Goal: Task Accomplishment & Management: Use online tool/utility

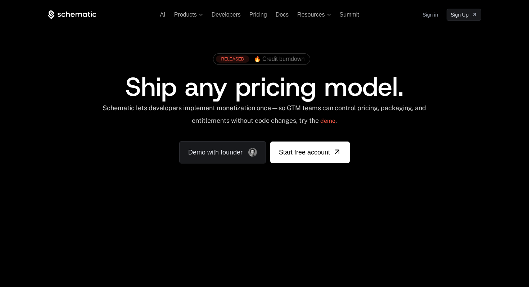
click at [427, 16] on link "Sign in" at bounding box center [429, 15] width 15 height 12
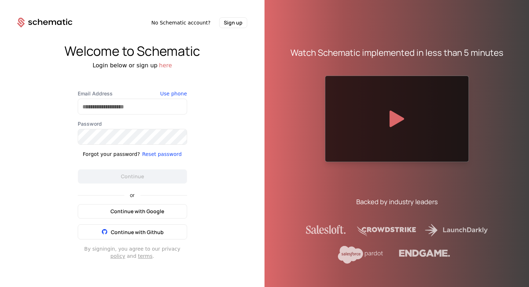
click at [153, 213] on span "Continue with Google" at bounding box center [137, 210] width 54 height 7
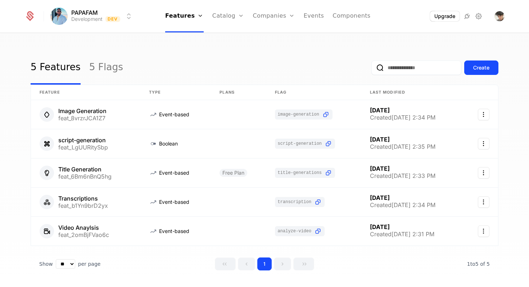
click at [341, 14] on link "Components" at bounding box center [351, 16] width 38 height 32
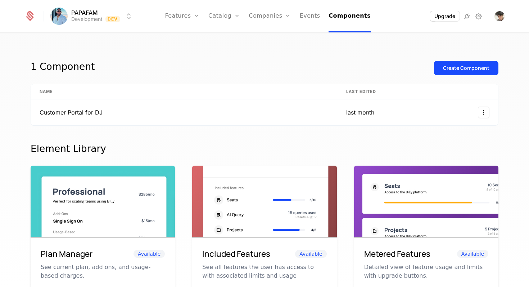
click at [306, 16] on link "Events" at bounding box center [310, 16] width 20 height 32
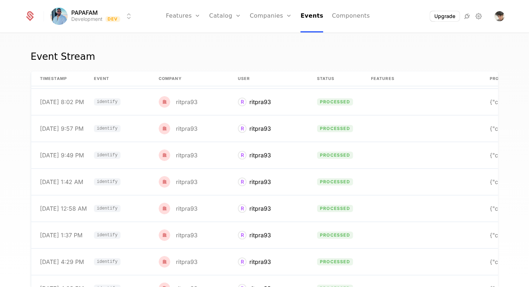
scroll to position [325, 0]
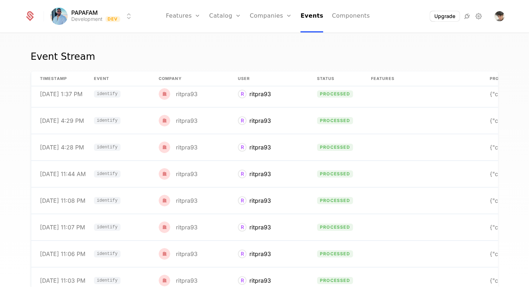
click at [273, 23] on link "Companies" at bounding box center [271, 16] width 42 height 32
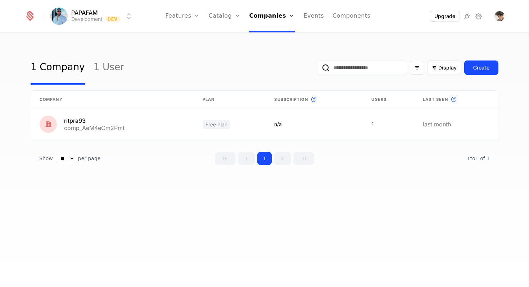
click at [223, 21] on link "Catalog" at bounding box center [225, 16] width 32 height 32
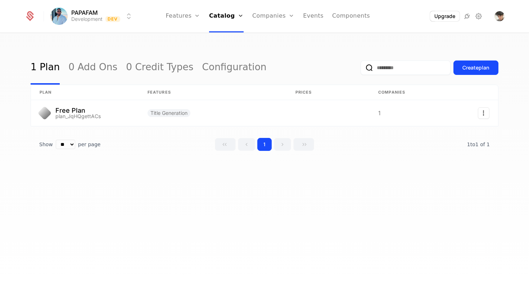
click at [194, 23] on link "Features" at bounding box center [182, 16] width 35 height 32
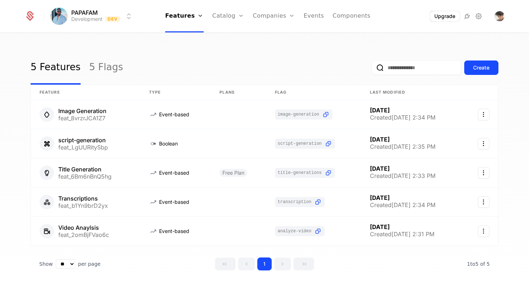
click at [187, 41] on div "Features Flags" at bounding box center [190, 41] width 50 height 35
click at [235, 15] on link "Catalog" at bounding box center [228, 16] width 32 height 32
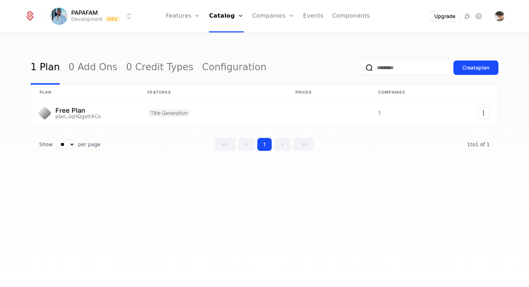
click at [271, 16] on link "Companies" at bounding box center [273, 16] width 42 height 32
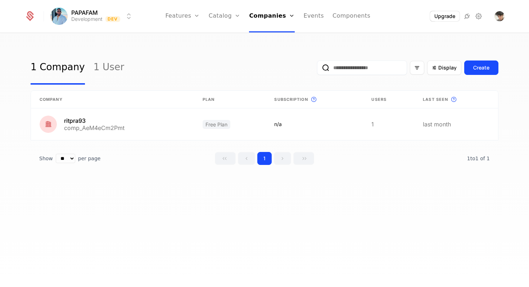
click at [319, 12] on link "Events" at bounding box center [313, 16] width 20 height 32
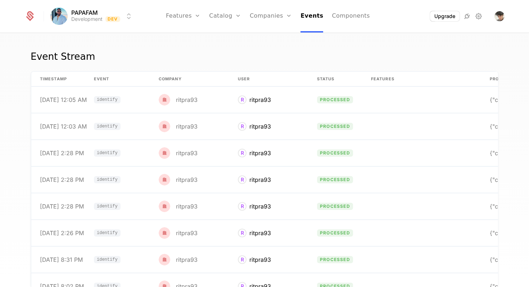
click at [344, 15] on link "Components" at bounding box center [351, 16] width 38 height 32
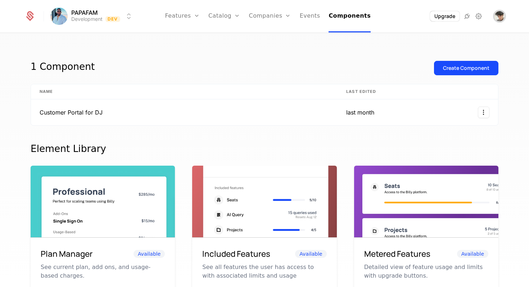
click at [497, 15] on span "Open user button" at bounding box center [499, 16] width 10 height 10
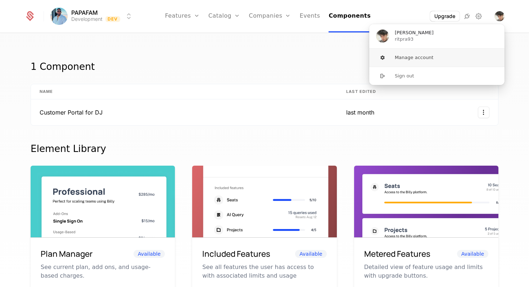
click at [433, 53] on button "Manage account" at bounding box center [437, 58] width 136 height 18
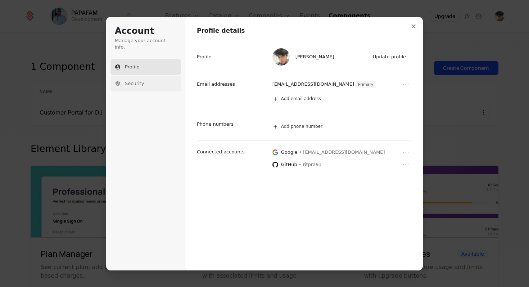
click at [158, 76] on button "Security" at bounding box center [145, 84] width 70 height 16
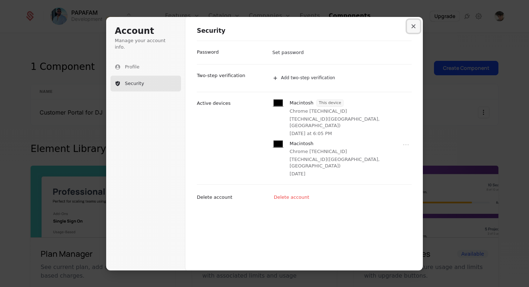
click at [411, 26] on icon "Close modal" at bounding box center [413, 26] width 4 height 4
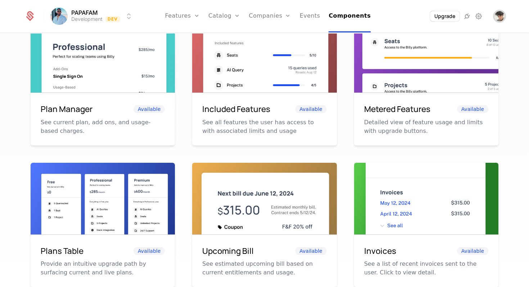
scroll to position [90, 0]
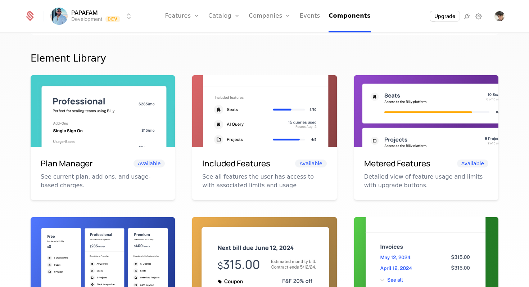
click at [101, 106] on img at bounding box center [103, 120] width 144 height 91
click at [111, 164] on div "Plan Manager Available" at bounding box center [103, 163] width 124 height 12
click at [145, 161] on span "Available" at bounding box center [148, 163] width 31 height 8
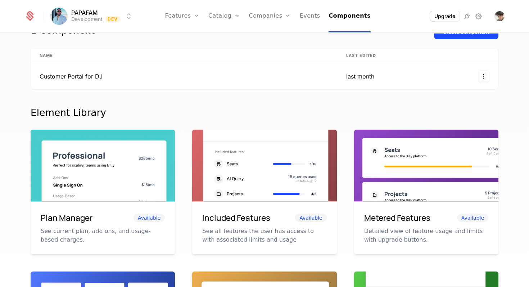
scroll to position [0, 0]
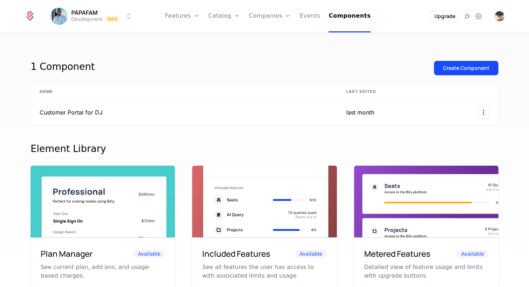
click at [462, 62] on button "Create Component" at bounding box center [466, 68] width 64 height 14
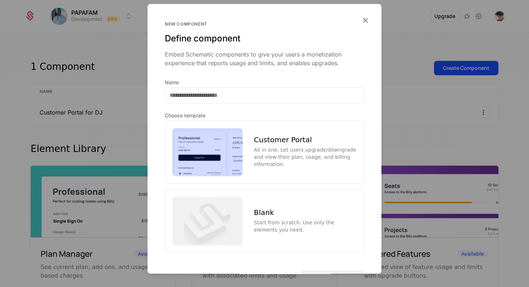
scroll to position [28, 0]
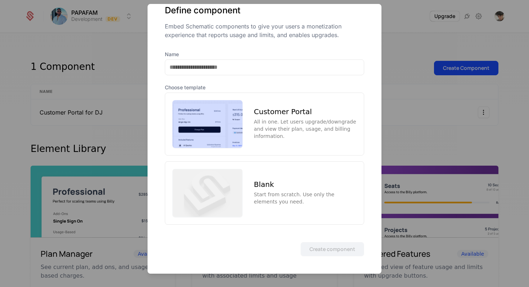
click at [313, 137] on div "All in one. Let users upgrade/downgrade and view their plan, usage, and billing…" at bounding box center [305, 129] width 102 height 22
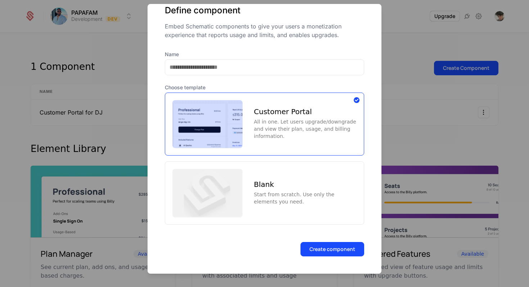
click at [330, 251] on button "Create component" at bounding box center [332, 249] width 64 height 14
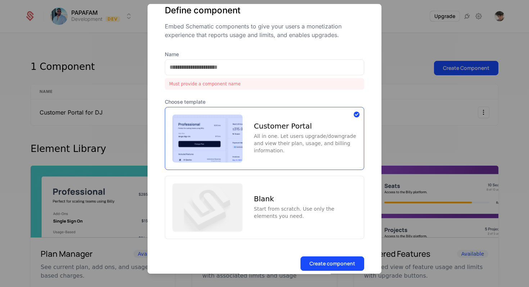
click at [267, 59] on div at bounding box center [264, 67] width 199 height 16
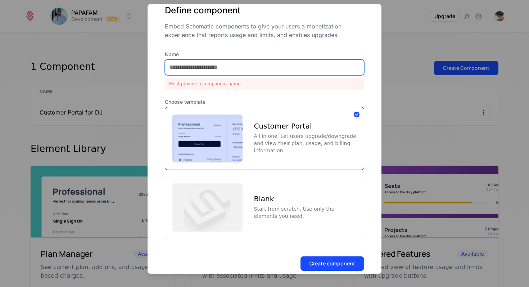
click at [266, 67] on input "Name" at bounding box center [264, 67] width 198 height 15
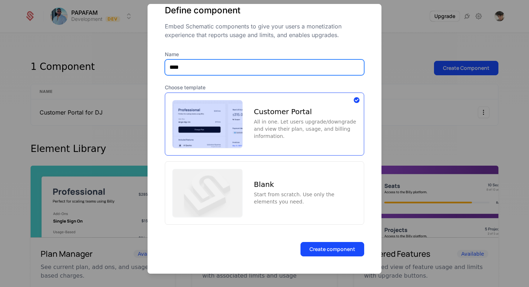
type input "****"
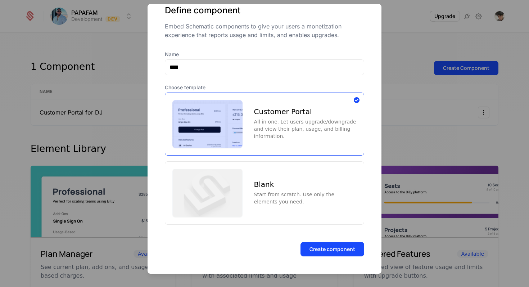
click at [341, 248] on button "Create component" at bounding box center [332, 249] width 64 height 14
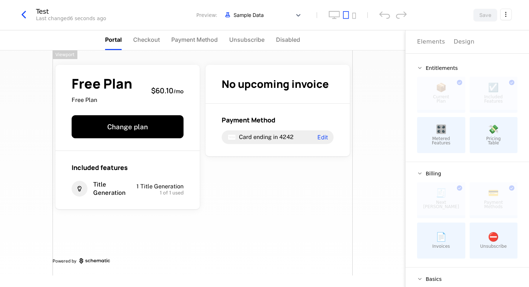
click at [233, 40] on span "Unsubscribe" at bounding box center [246, 39] width 35 height 9
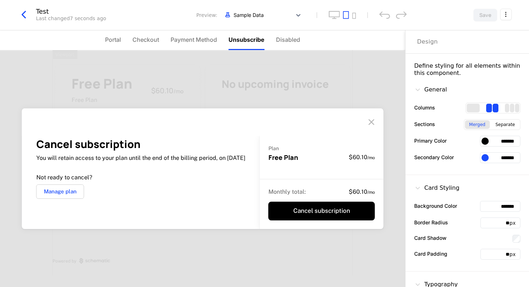
click at [194, 40] on span "Payment Method" at bounding box center [193, 39] width 46 height 9
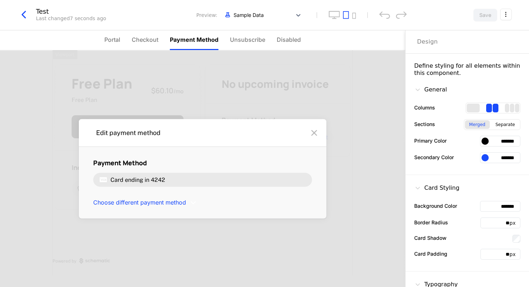
click at [152, 41] on span "Checkout" at bounding box center [145, 39] width 27 height 9
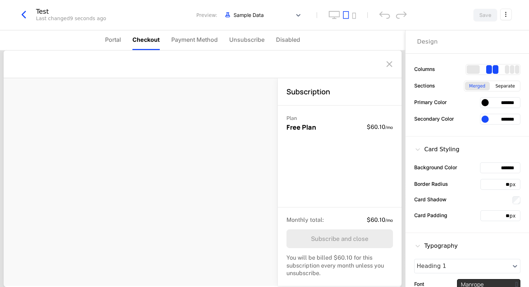
scroll to position [52, 0]
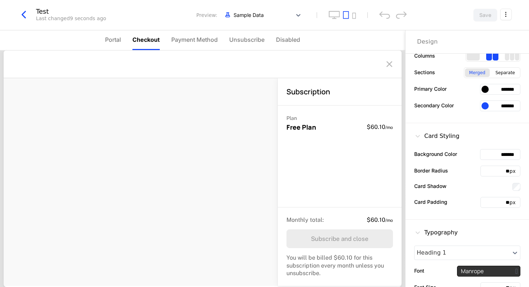
click at [284, 44] on span "Disabled" at bounding box center [288, 39] width 24 height 9
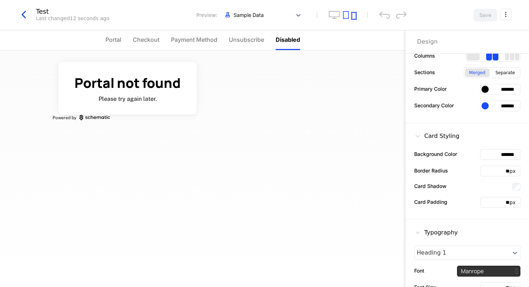
click at [354, 15] on icon "mobile" at bounding box center [354, 16] width 4 height 6
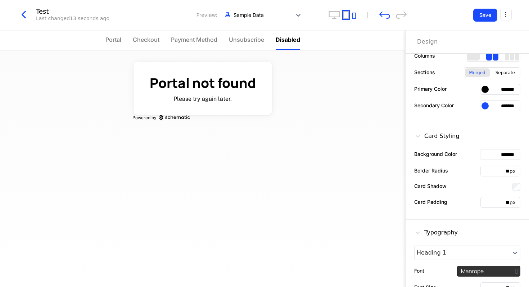
click at [347, 15] on icon "tablet" at bounding box center [346, 15] width 6 height 8
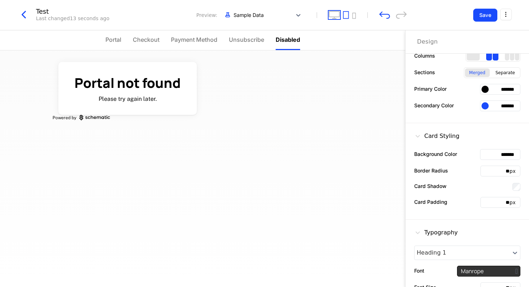
click at [334, 15] on icon "desktop" at bounding box center [334, 15] width 12 height 8
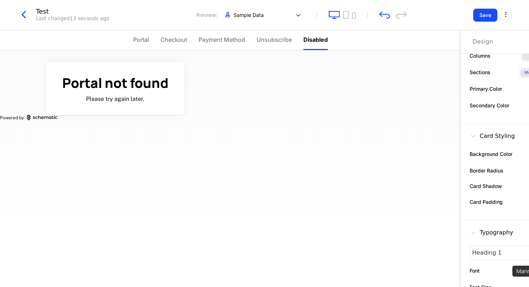
click at [349, 15] on div at bounding box center [341, 15] width 27 height 8
click at [348, 16] on icon "tablet" at bounding box center [346, 15] width 6 height 8
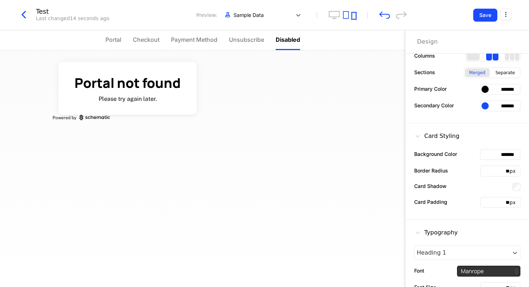
click at [353, 16] on icon "mobile" at bounding box center [354, 16] width 4 height 6
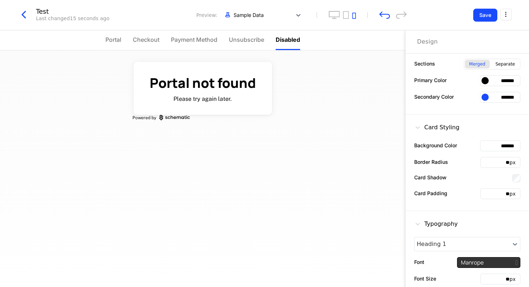
scroll to position [84, 0]
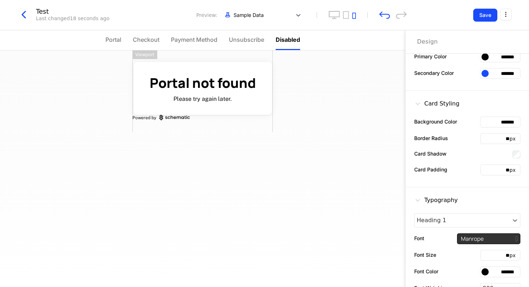
click at [237, 40] on span "Unsubscribe" at bounding box center [246, 39] width 35 height 9
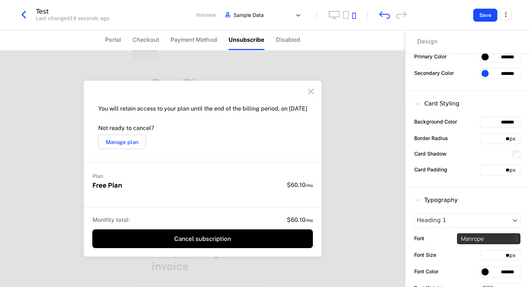
click at [201, 41] on span "Payment Method" at bounding box center [193, 39] width 46 height 9
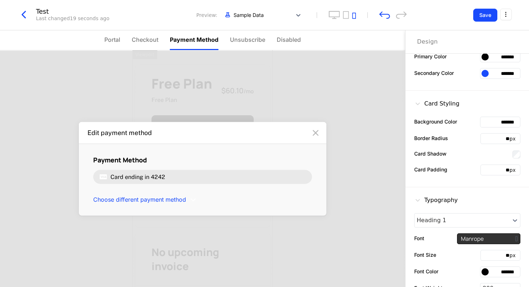
click at [151, 43] on span "Checkout" at bounding box center [145, 39] width 27 height 9
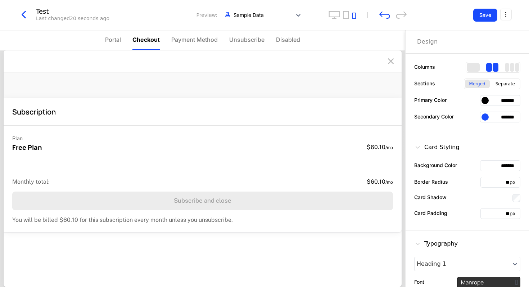
scroll to position [0, 0]
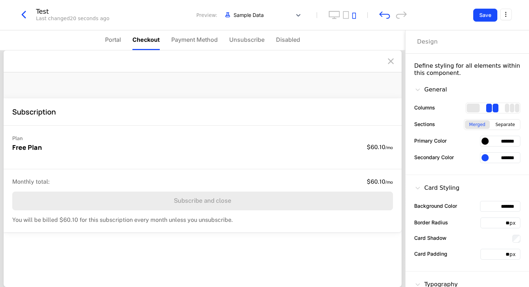
click at [109, 37] on span "Portal" at bounding box center [113, 39] width 16 height 9
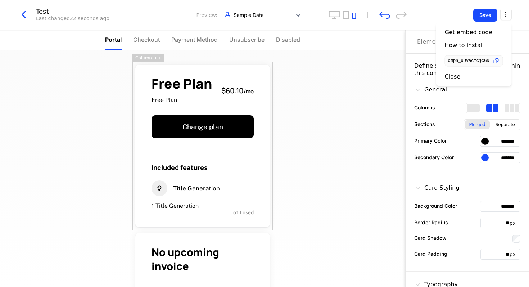
click at [508, 14] on html "PAPAFAM Development Dev Features Features Flags Catalog Plans Add Ons Credits C…" at bounding box center [264, 143] width 529 height 287
click at [473, 31] on div "Get embed code" at bounding box center [468, 32] width 48 height 7
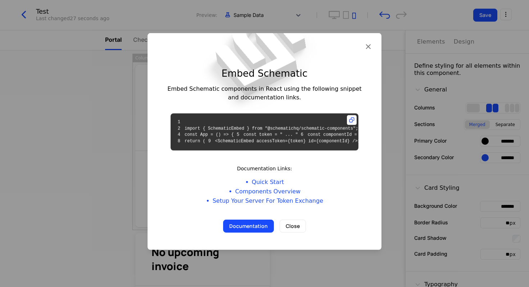
click at [275, 195] on link "Components Overview" at bounding box center [267, 191] width 65 height 9
click at [367, 41] on icon "button" at bounding box center [367, 45] width 9 height 9
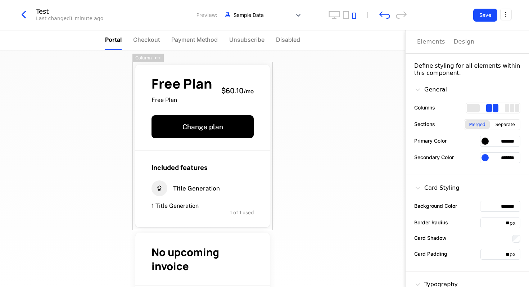
click at [24, 16] on icon "button" at bounding box center [23, 14] width 13 height 13
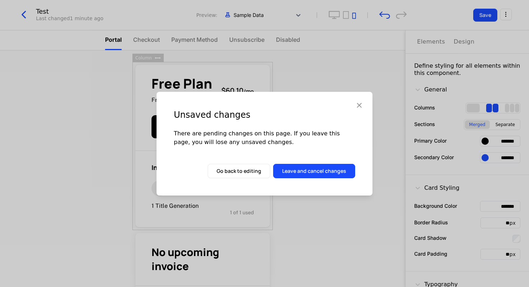
click at [294, 172] on button "Leave and cancel changes" at bounding box center [314, 171] width 82 height 14
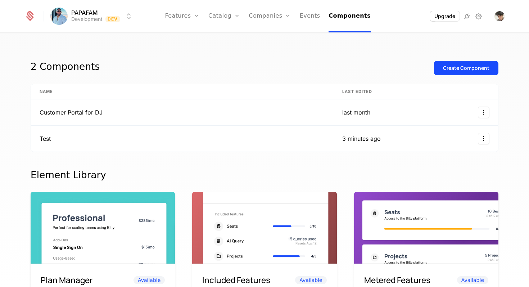
click at [232, 15] on link "Catalog" at bounding box center [224, 16] width 32 height 32
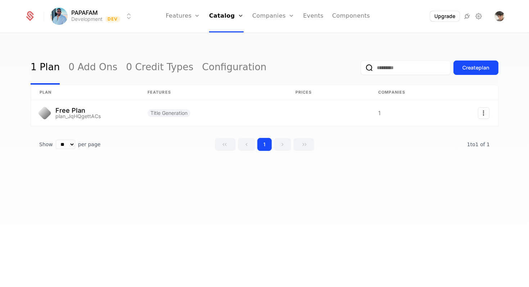
click at [164, 58] on link "0 Credit Types" at bounding box center [159, 68] width 67 height 34
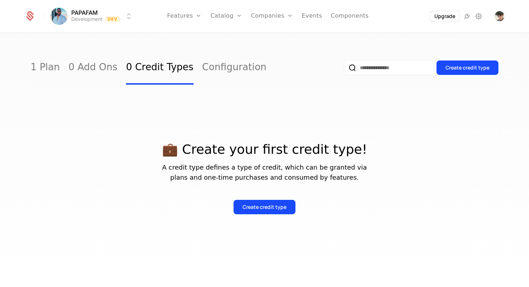
scroll to position [4, 0]
